Goal: Task Accomplishment & Management: Use online tool/utility

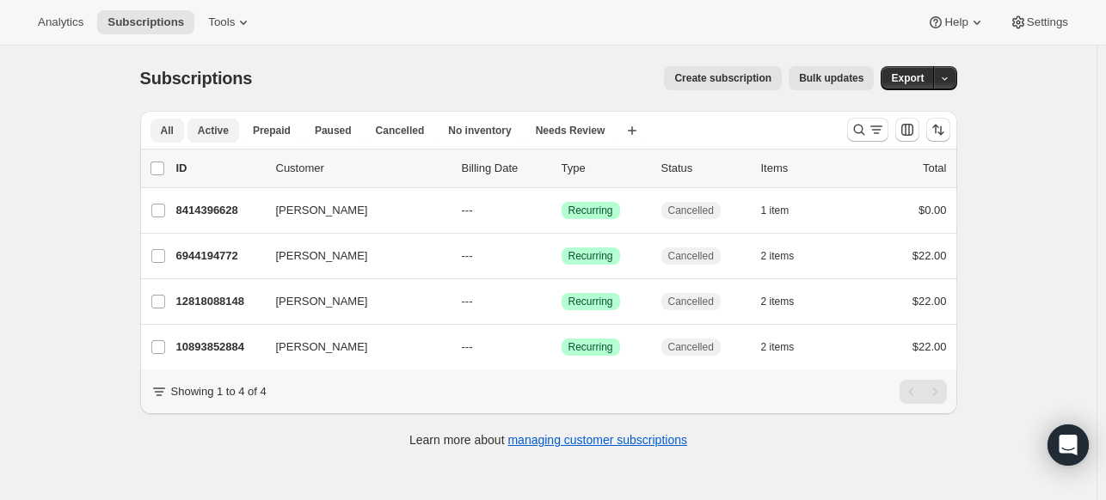
click at [170, 131] on span "All" at bounding box center [167, 131] width 13 height 14
click at [171, 129] on span "All" at bounding box center [167, 131] width 13 height 14
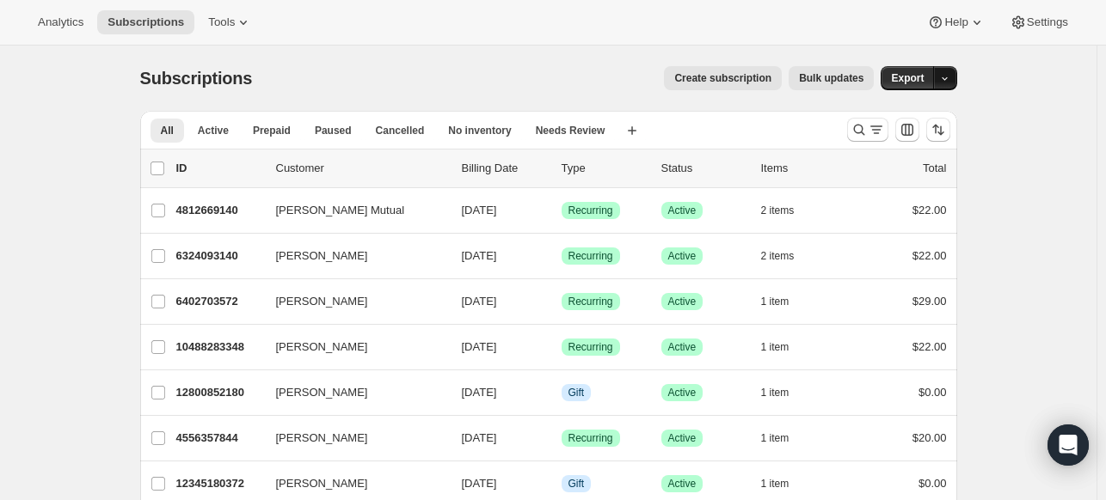
click at [946, 81] on icon "button" at bounding box center [944, 78] width 11 height 11
click at [900, 113] on span "Subscription data" at bounding box center [857, 113] width 86 height 13
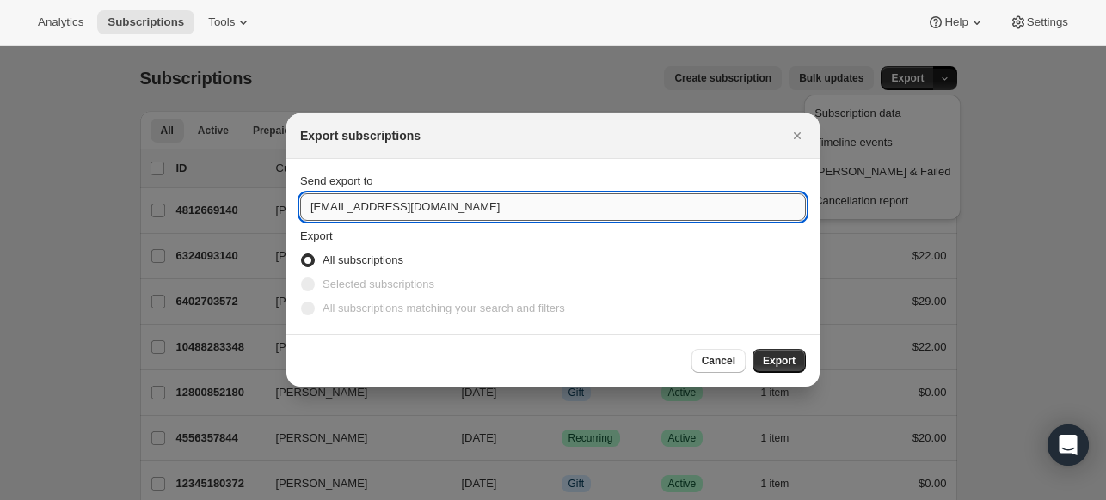
click at [332, 205] on input "info@amodatea.com" at bounding box center [553, 207] width 506 height 28
click at [329, 205] on input "info@amodatea.com" at bounding box center [553, 207] width 506 height 28
click at [304, 199] on input "info@amodatea.com" at bounding box center [553, 207] width 506 height 28
type input "hello@amodatea.com"
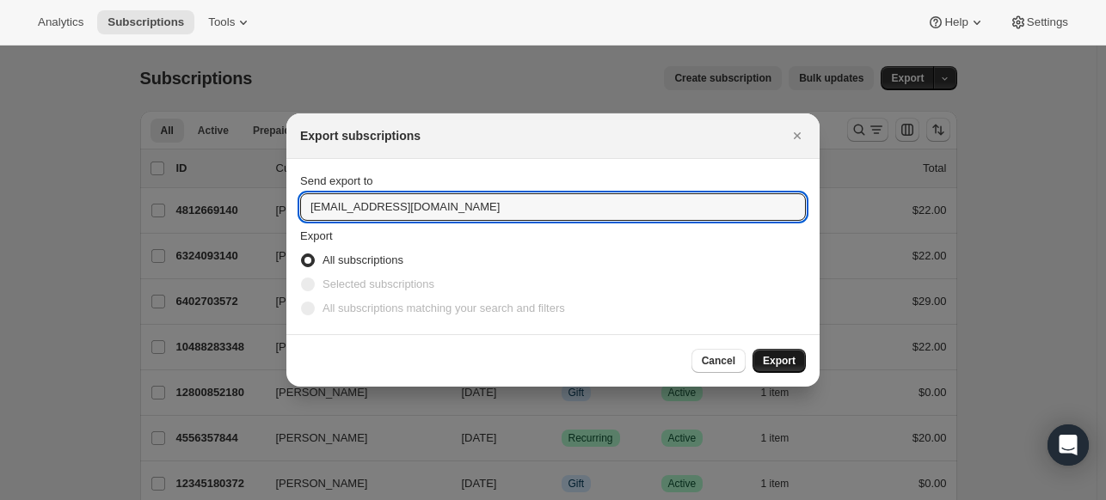
click at [781, 360] on span "Export" at bounding box center [779, 361] width 33 height 14
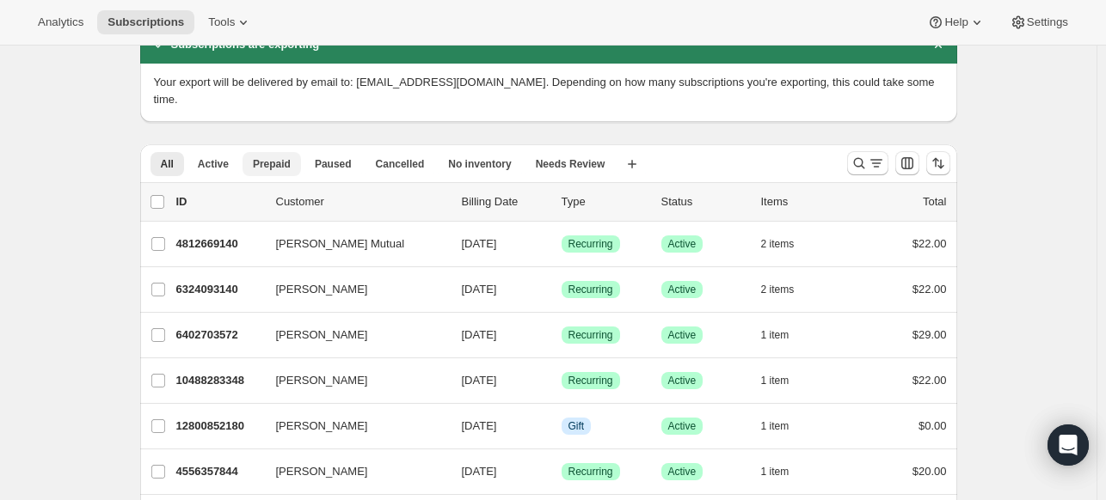
scroll to position [86, 0]
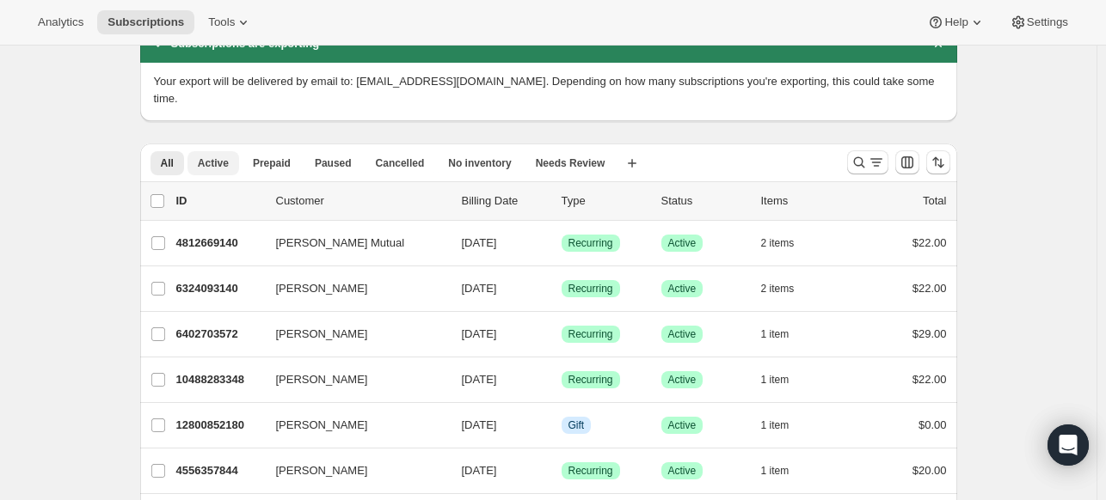
click at [219, 156] on span "Active" at bounding box center [213, 163] width 31 height 14
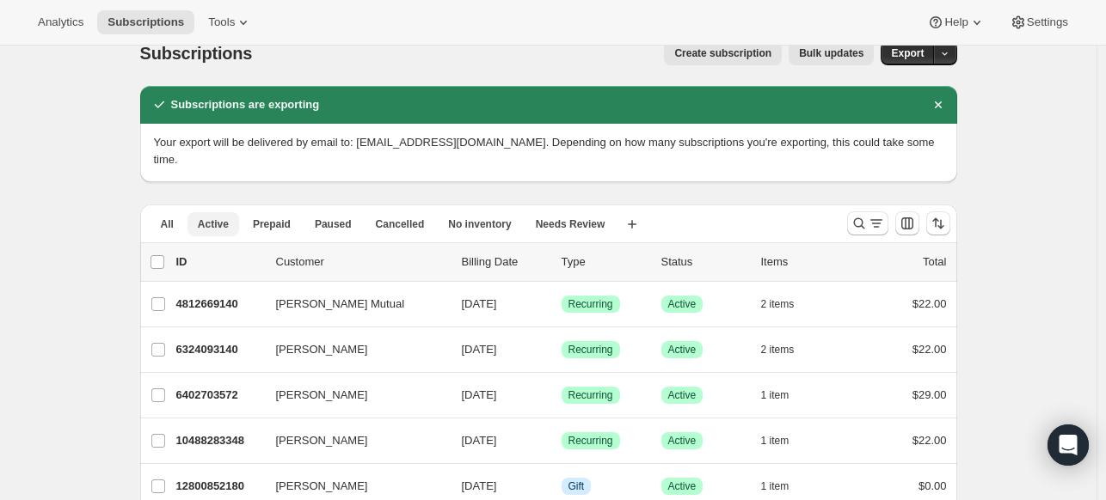
scroll to position [0, 0]
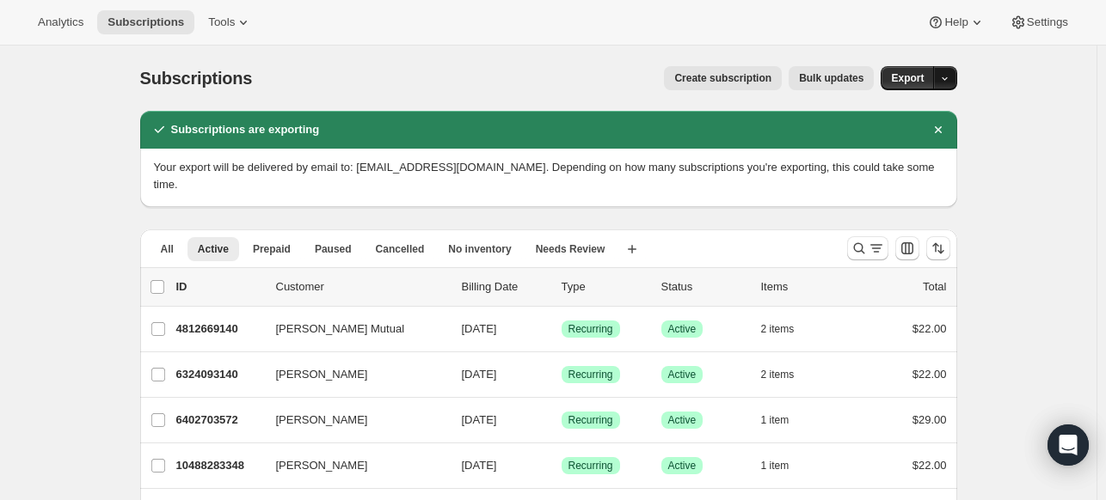
click at [946, 78] on icon "button" at bounding box center [944, 78] width 11 height 11
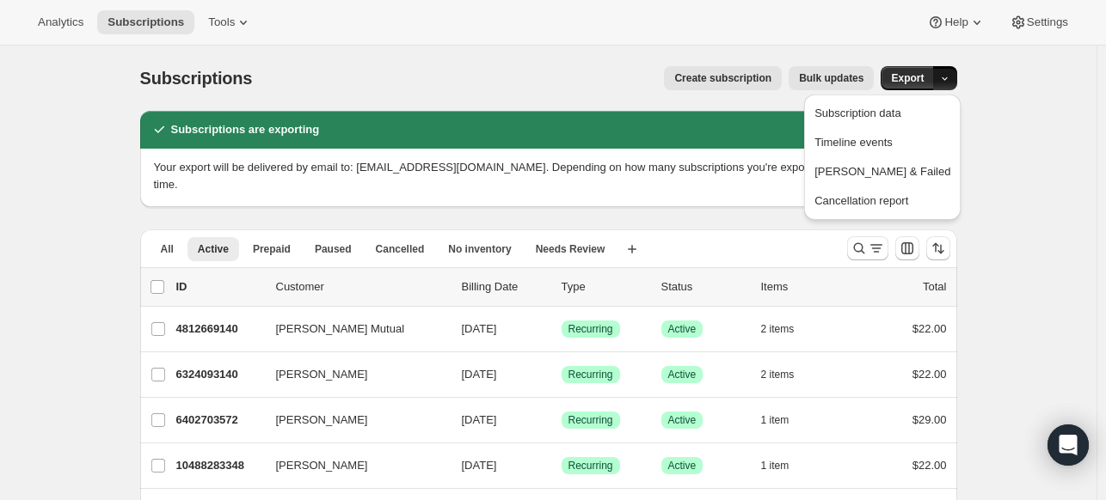
drag, startPoint x: 997, startPoint y: 100, endPoint x: 953, endPoint y: 95, distance: 44.9
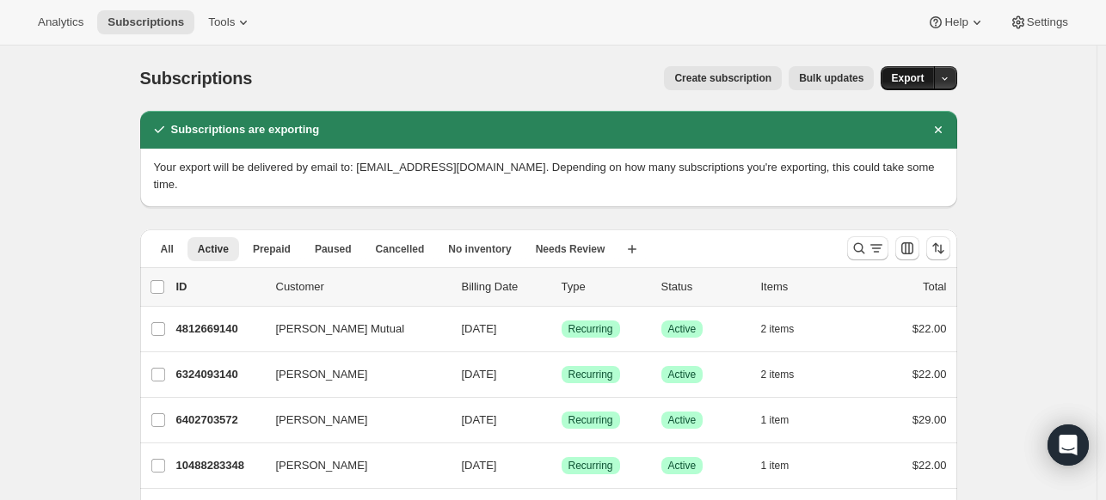
click at [907, 75] on span "Export" at bounding box center [907, 78] width 33 height 14
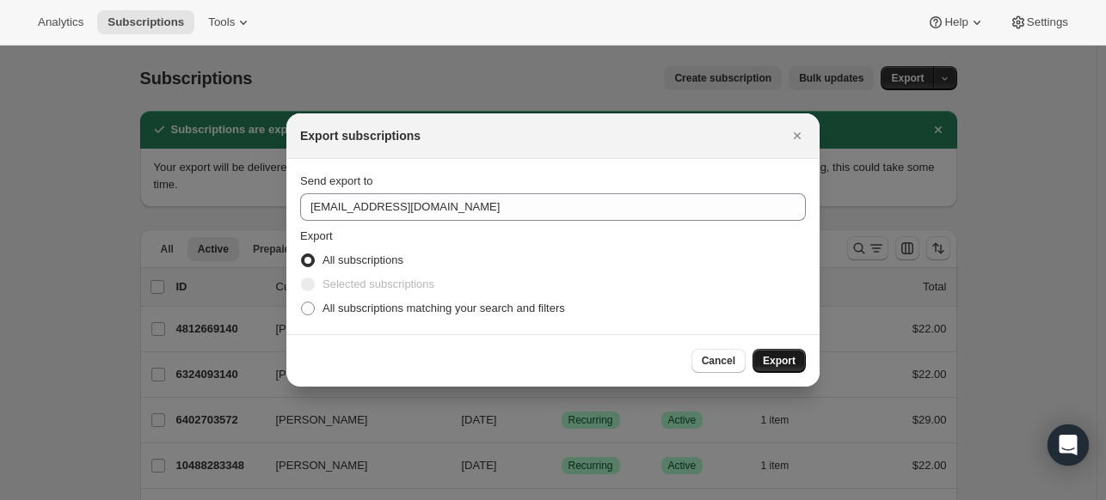
click at [788, 357] on span "Export" at bounding box center [779, 361] width 33 height 14
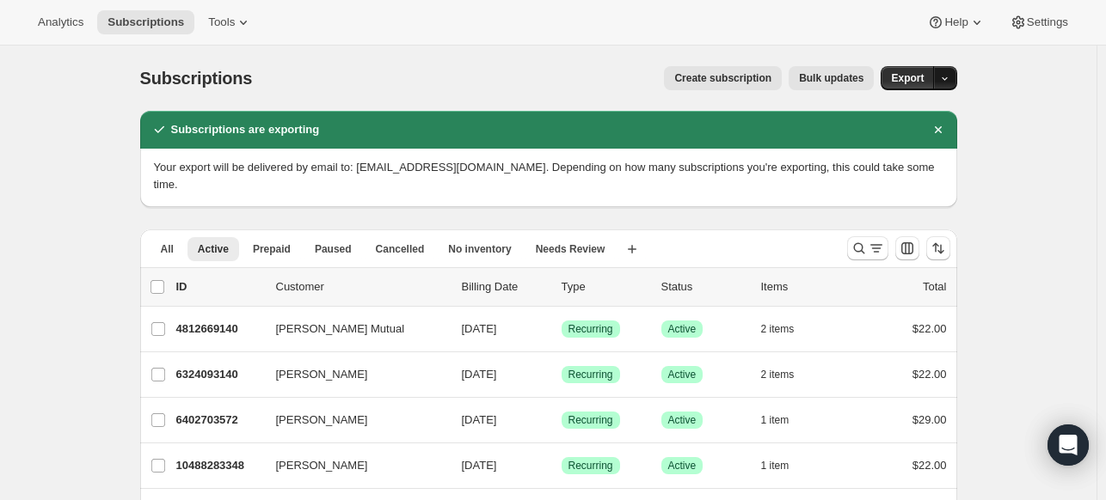
click at [947, 75] on icon "button" at bounding box center [944, 78] width 11 height 11
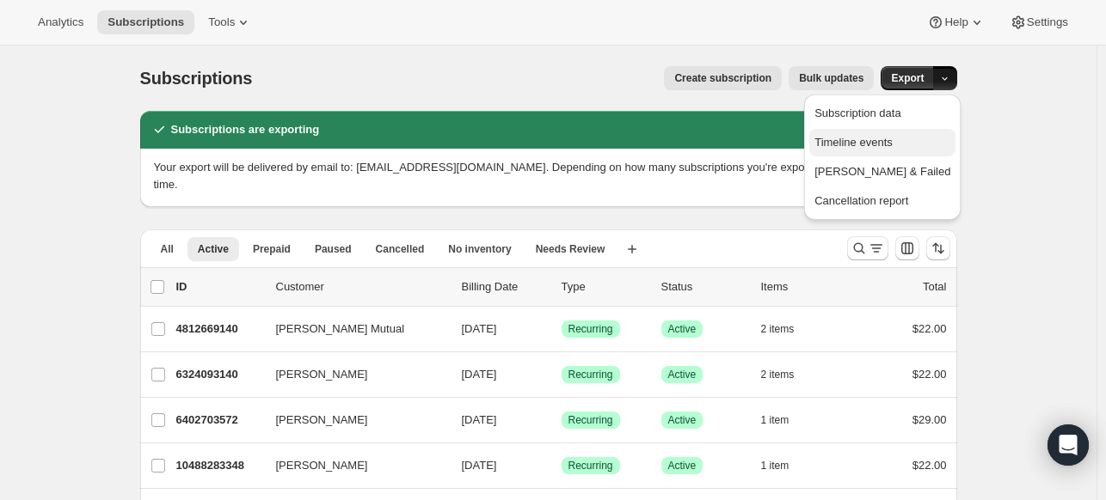
click at [932, 134] on span "Timeline events" at bounding box center [882, 142] width 136 height 17
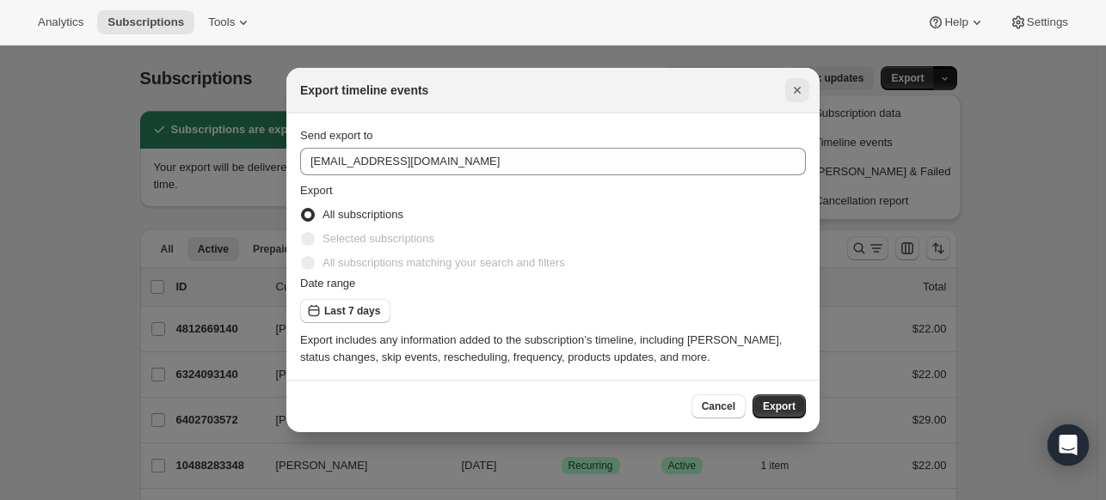
click at [798, 89] on icon "Close" at bounding box center [797, 90] width 7 height 7
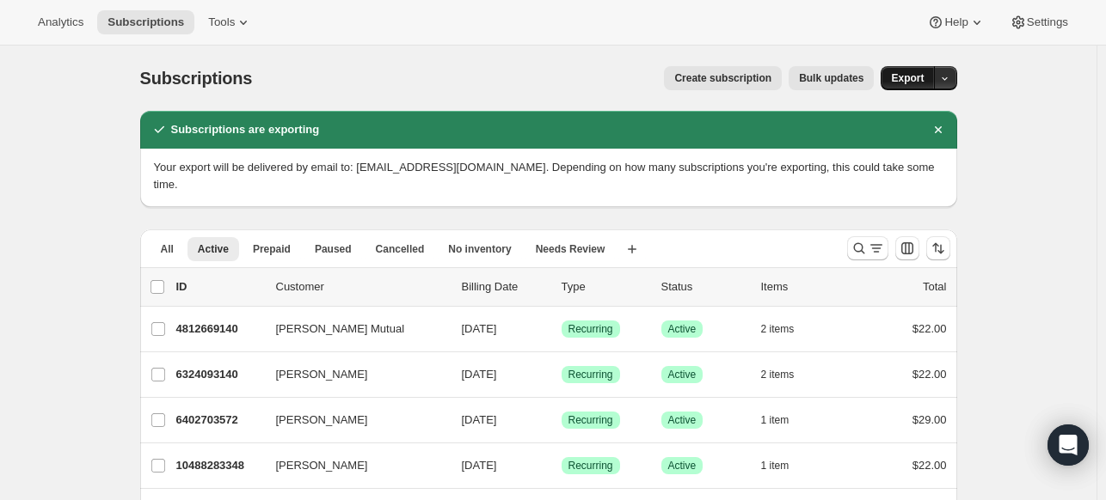
click at [918, 78] on span "Export" at bounding box center [907, 78] width 33 height 14
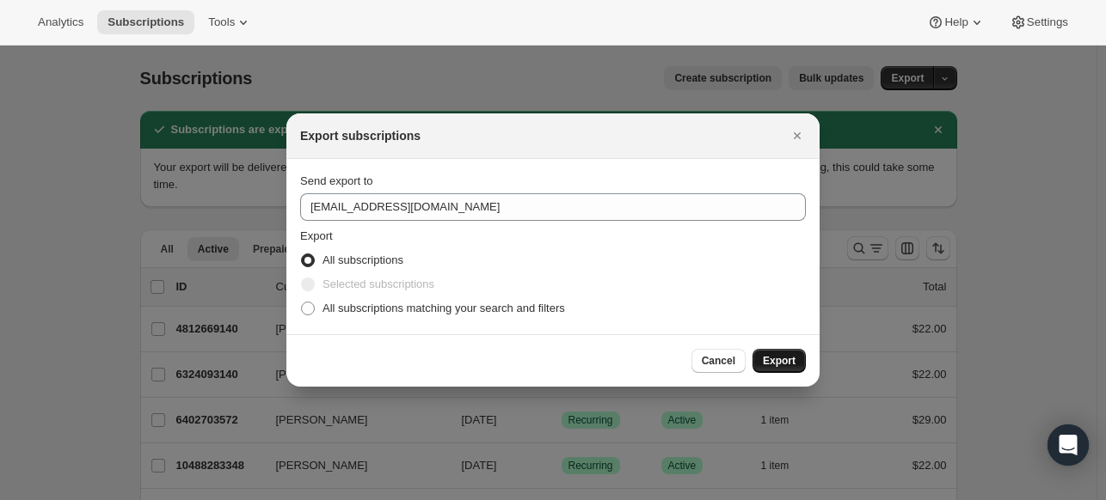
click at [780, 360] on span "Export" at bounding box center [779, 361] width 33 height 14
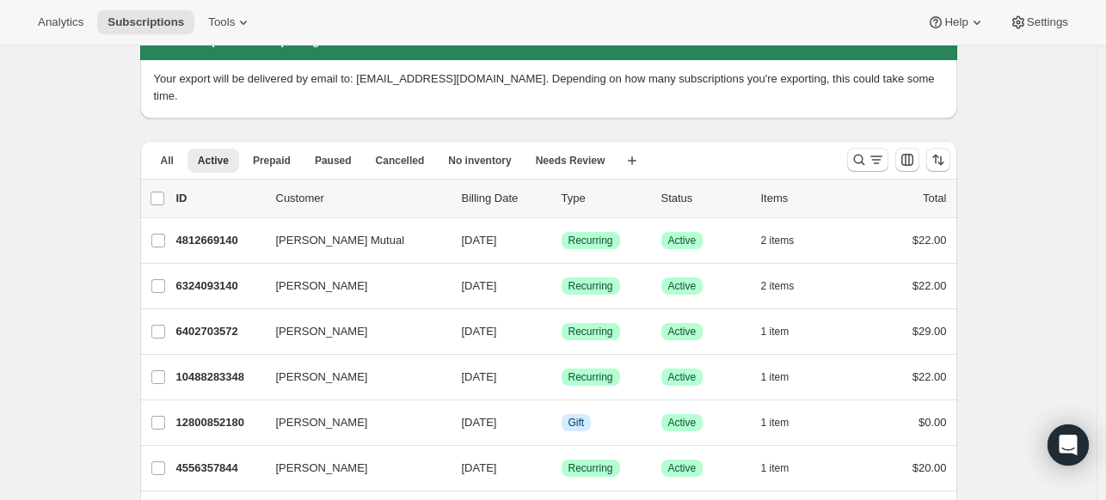
scroll to position [83, 0]
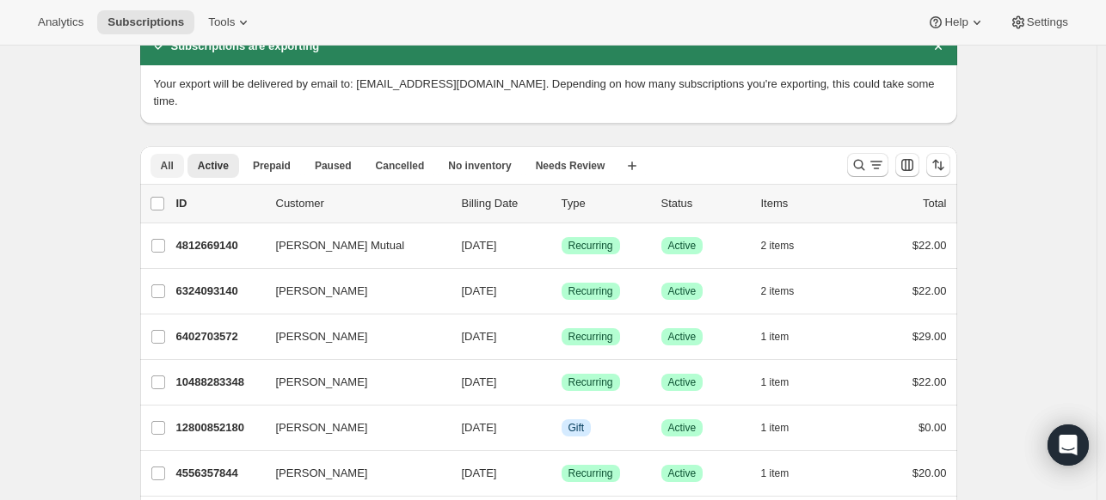
click at [169, 159] on span "All" at bounding box center [167, 166] width 13 height 14
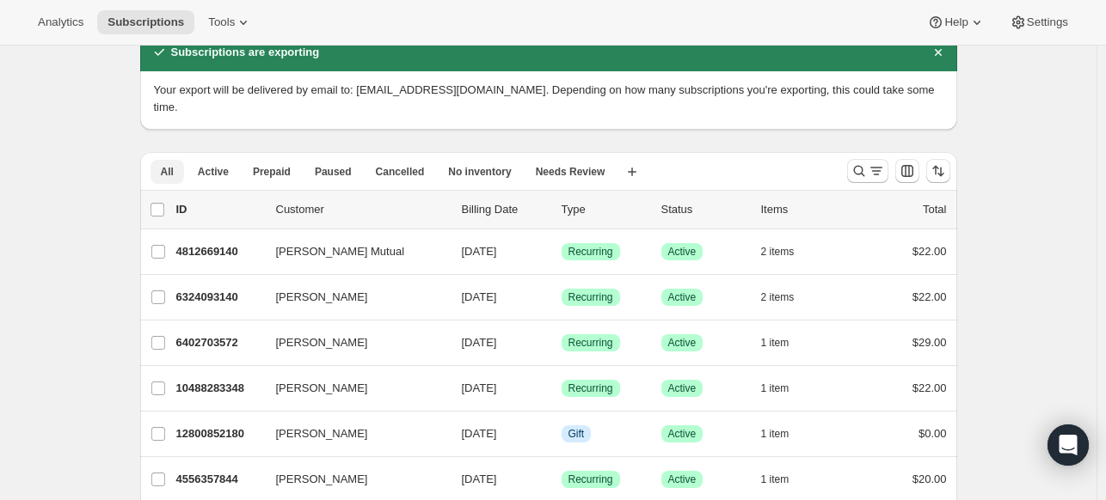
scroll to position [103, 0]
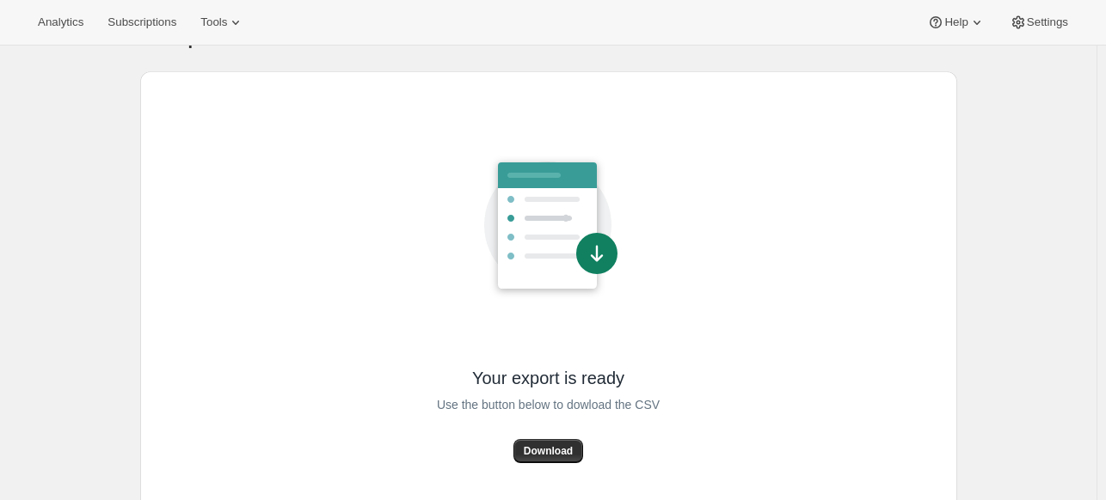
scroll to position [58, 0]
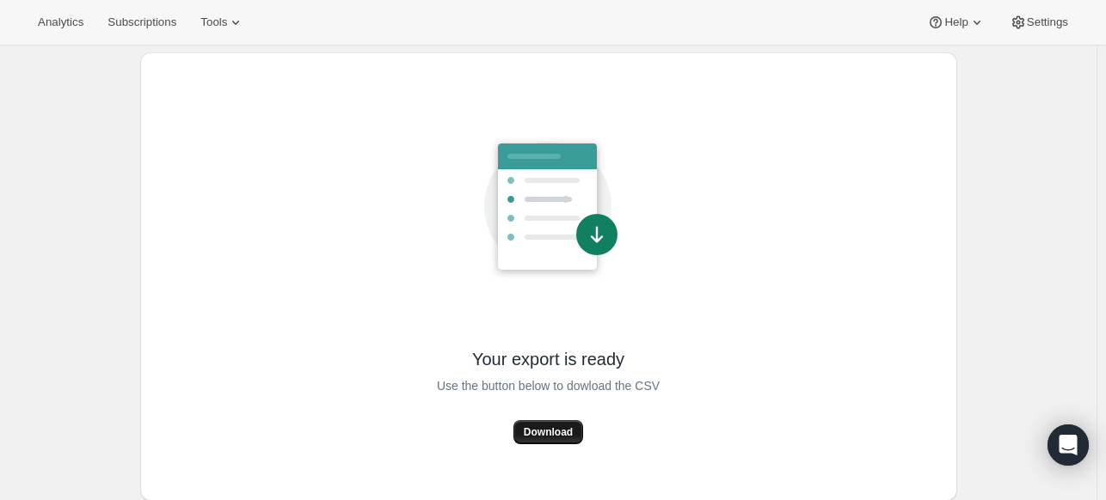
click at [571, 430] on span "Download" at bounding box center [548, 433] width 49 height 14
